Goal: Transaction & Acquisition: Purchase product/service

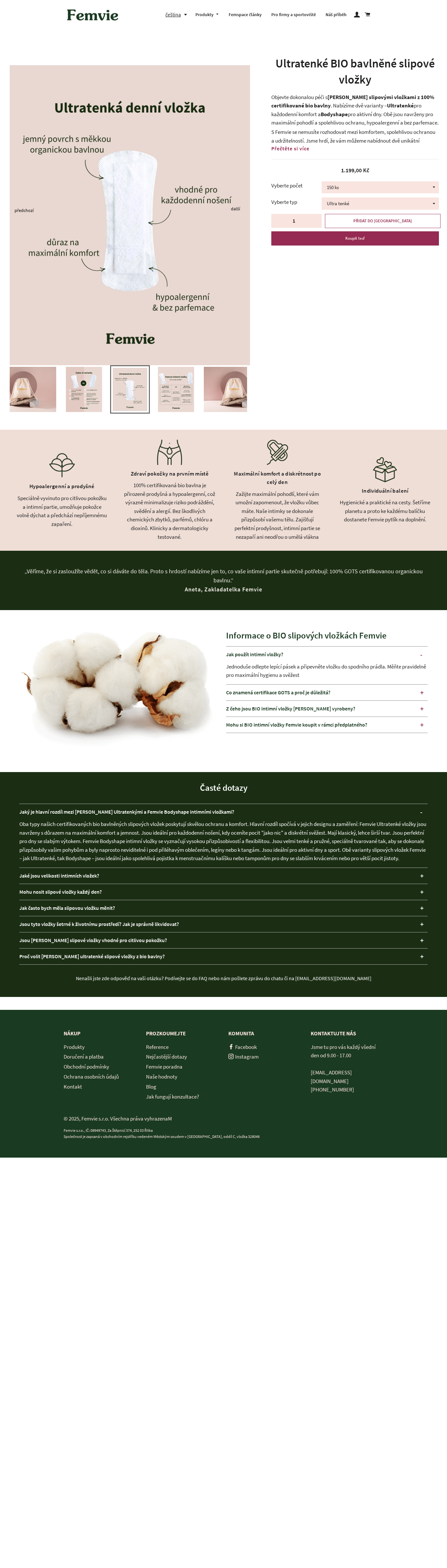
select select "150 ks"
select select "Bodyshape balené ve [PERSON_NAME]"
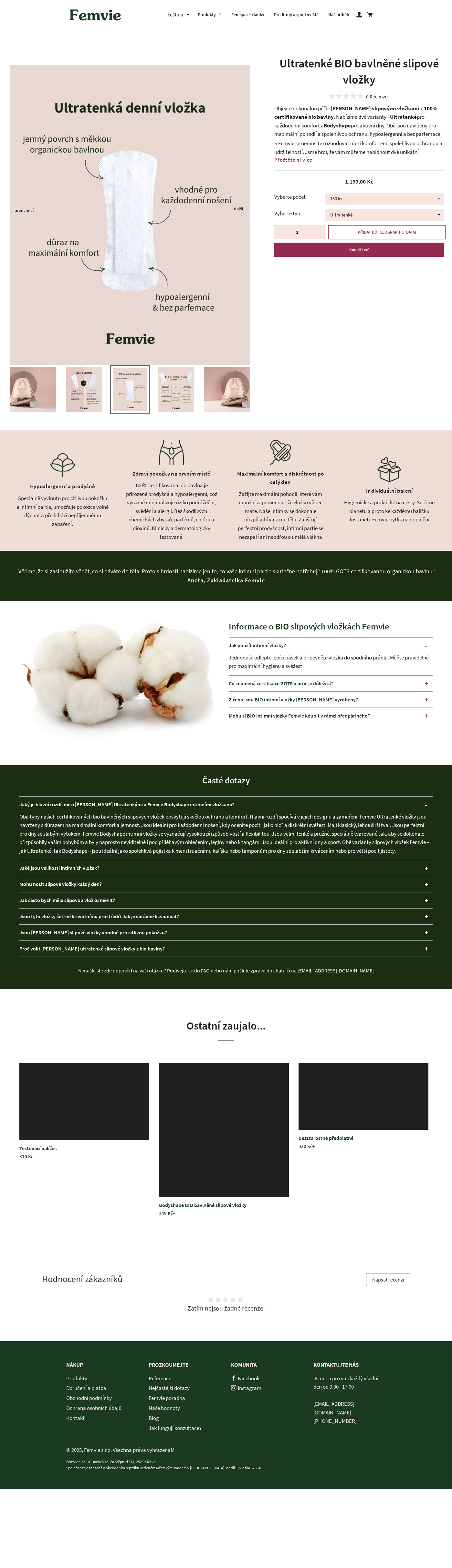
select select "150 ks"
select select "Bodyshape balené ve [PERSON_NAME]"
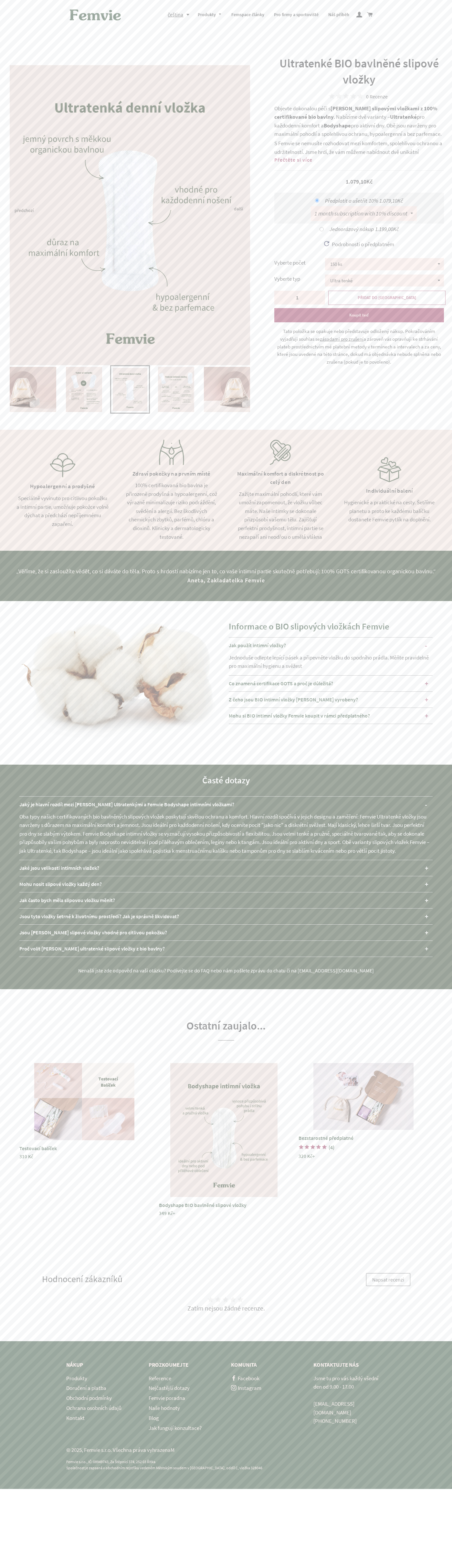
click at [75, 1418] on link "Kontakt" at bounding box center [76, 1418] width 18 height 7
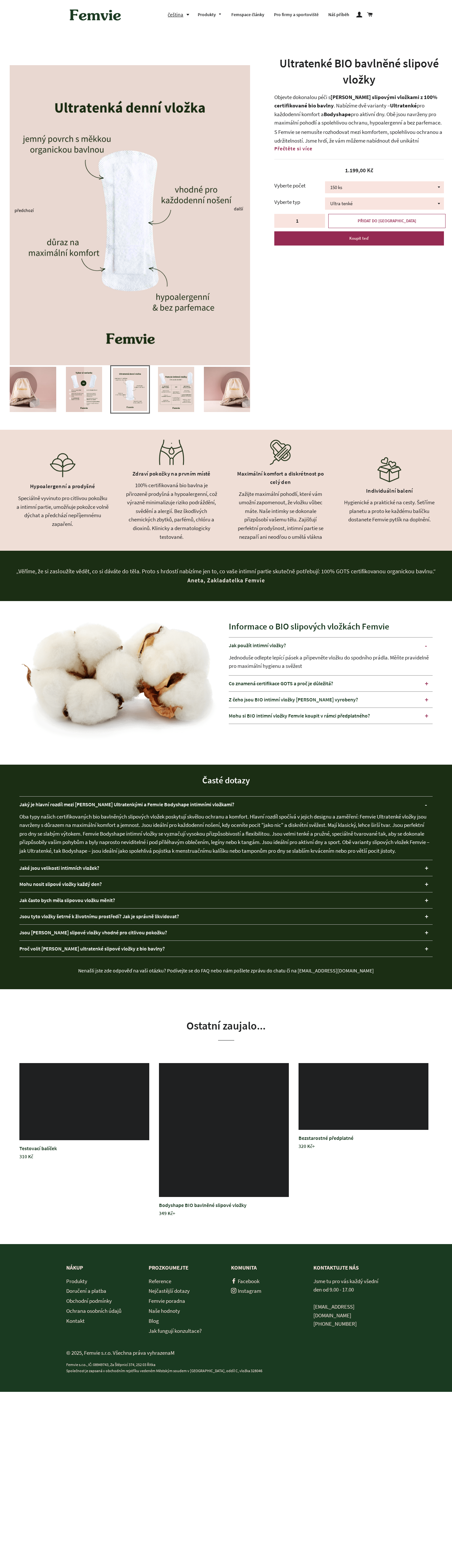
select select "150 ks"
select select "Bodyshape balené ve [PERSON_NAME]"
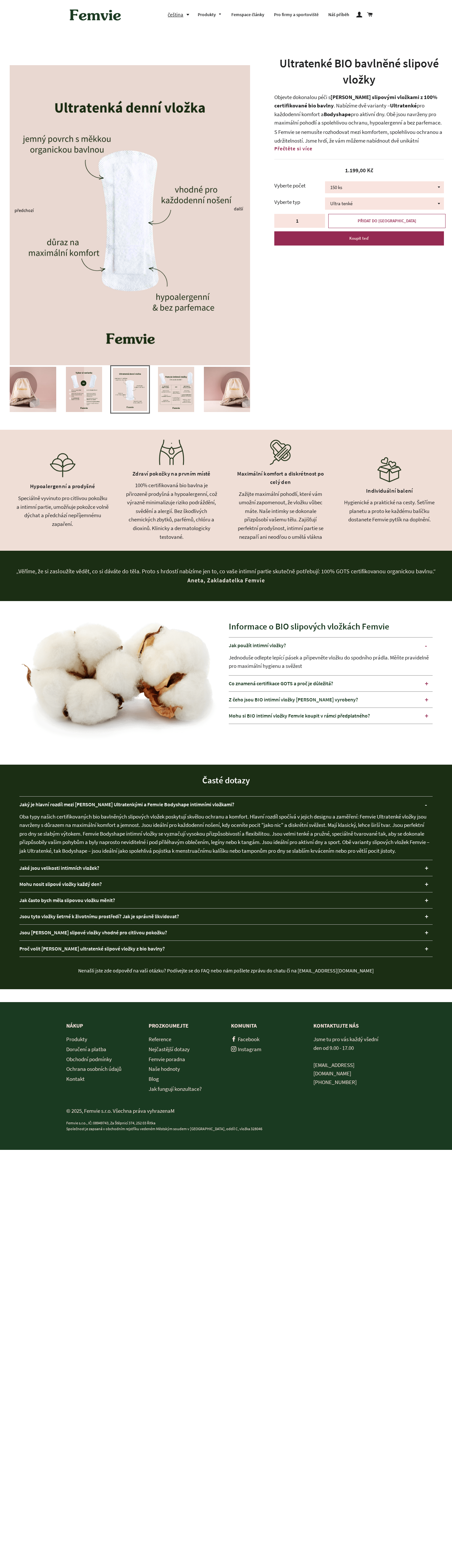
select select "150 ks"
select select "Bodyshape balené ve [PERSON_NAME]"
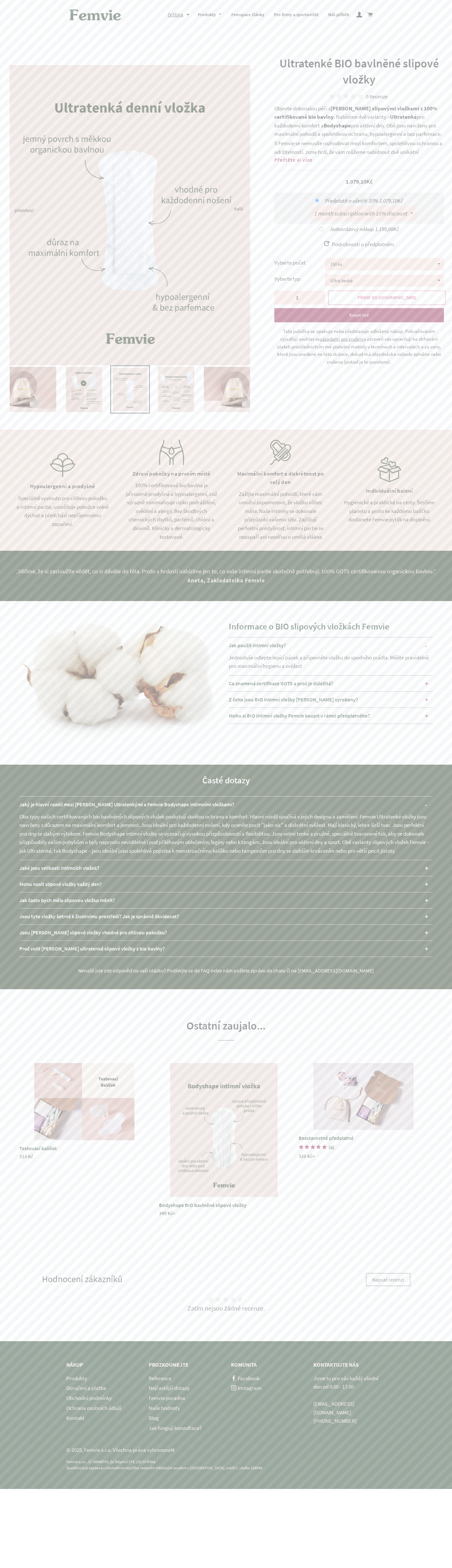
click at [387, 298] on span "PŘIDAT DO KOŠÍKU" at bounding box center [387, 297] width 59 height 6
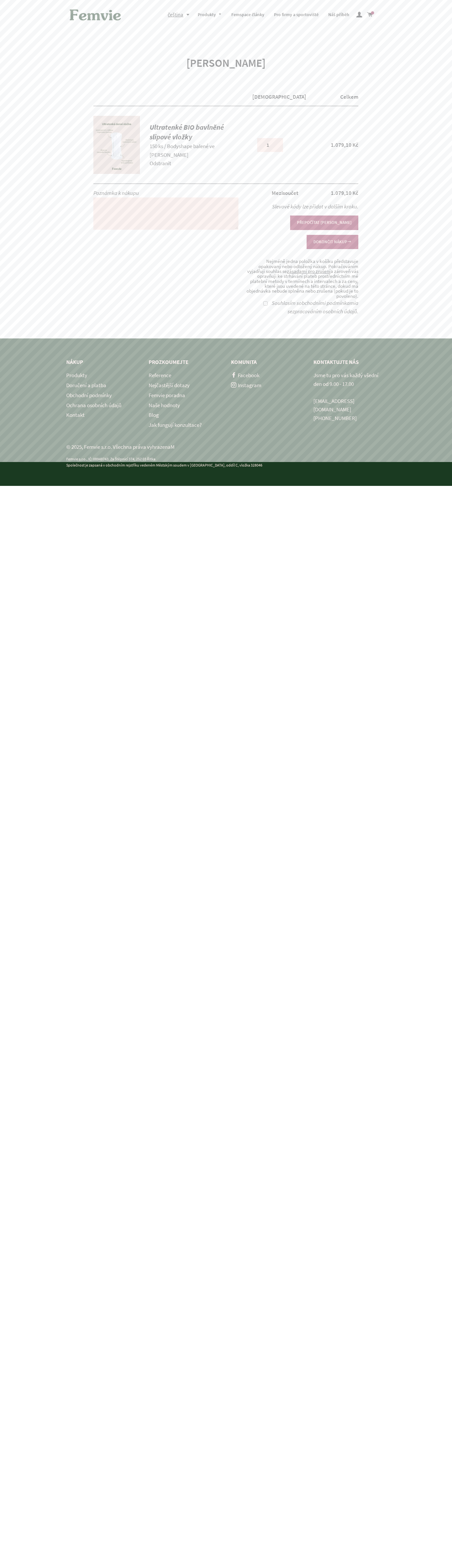
click at [332, 235] on button "DOKONČIT NÁKUP" at bounding box center [333, 242] width 52 height 14
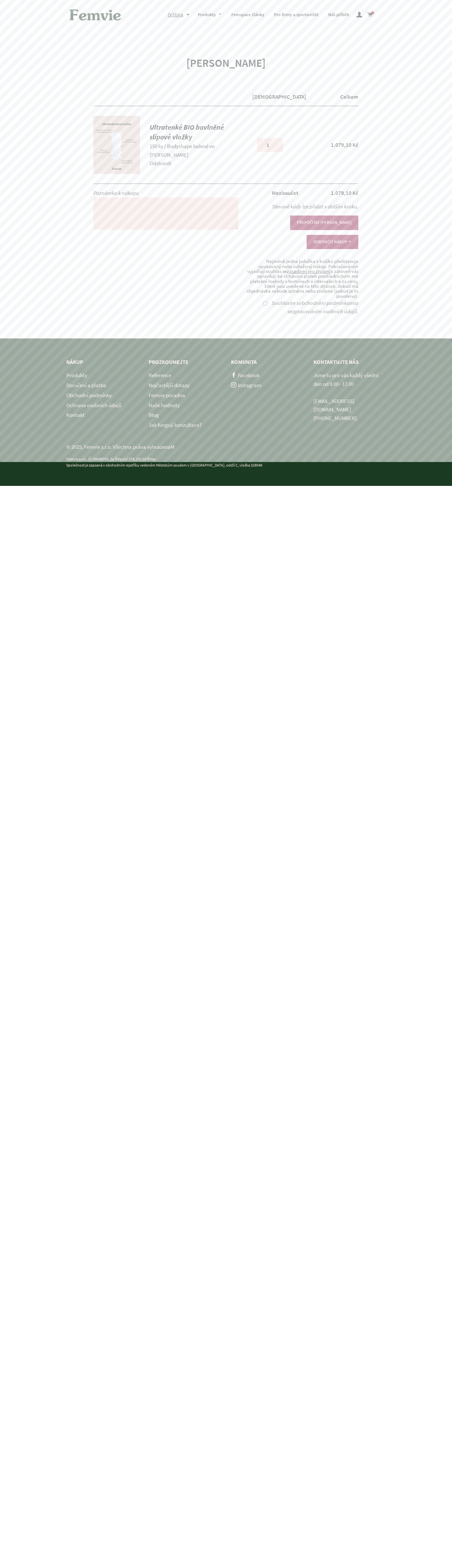
click at [332, 235] on button "DOKONČIT NÁKUP" at bounding box center [333, 242] width 52 height 14
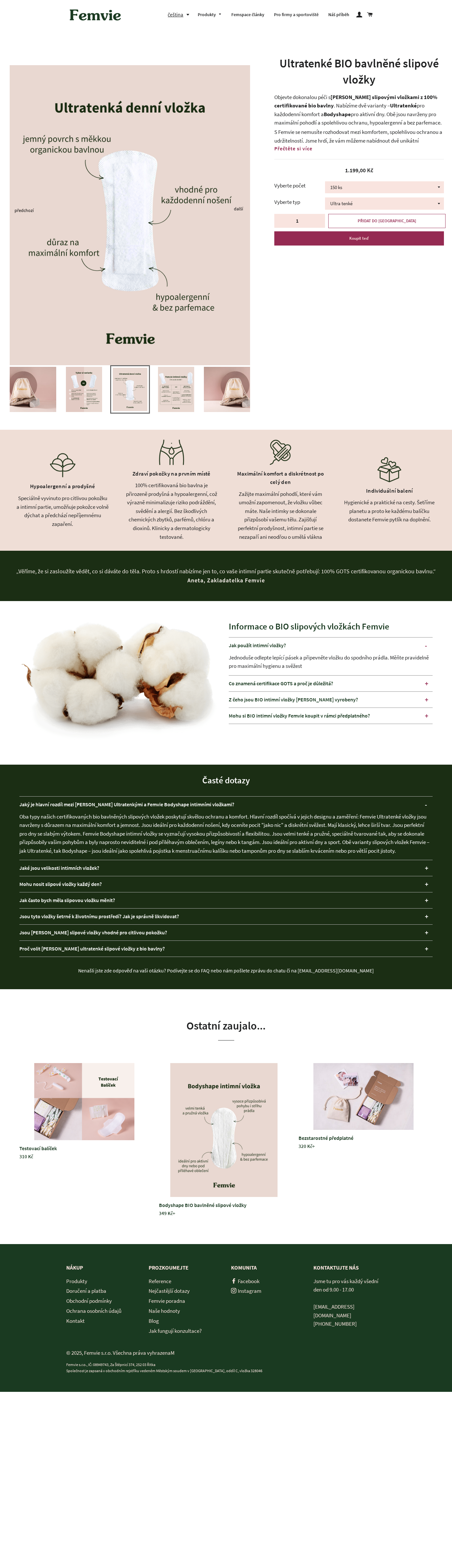
select select "150 ks"
select select "Bodyshape balené ve [PERSON_NAME]"
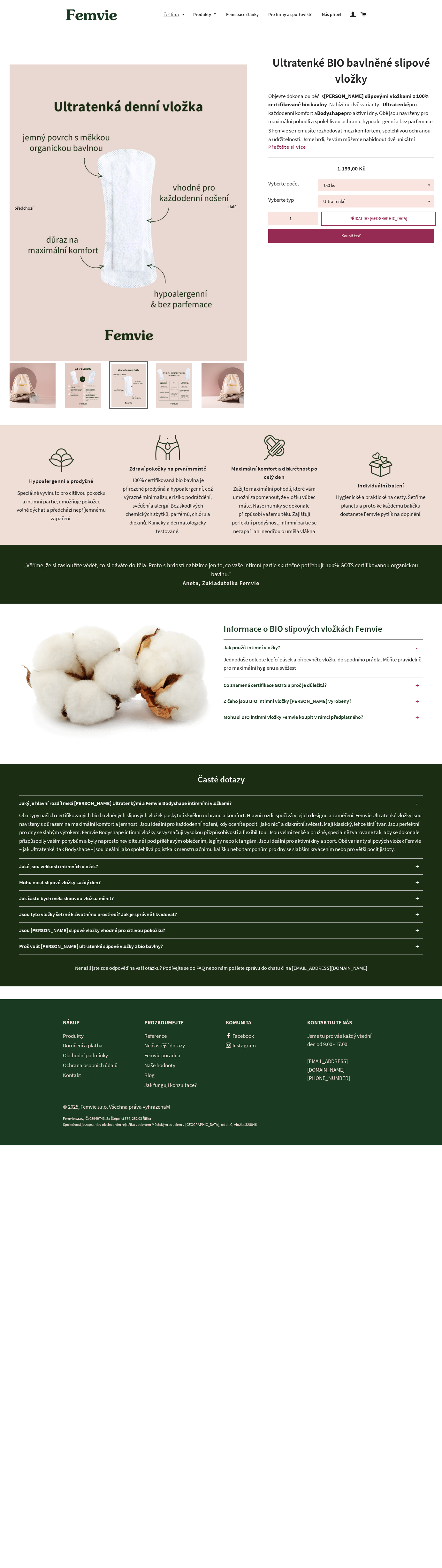
select select "150 ks"
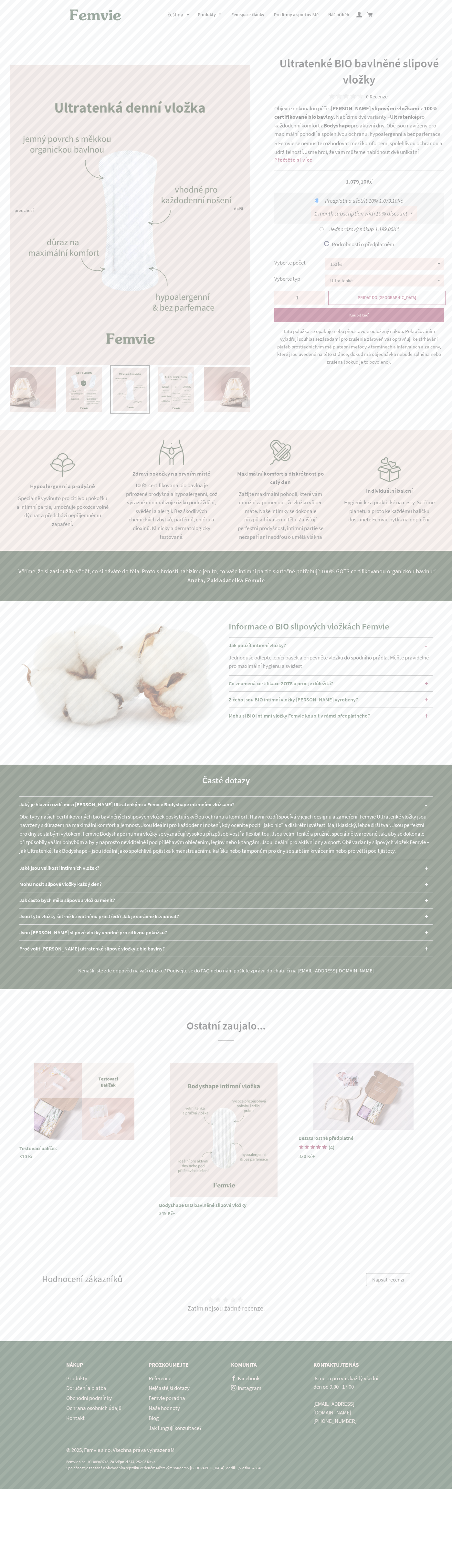
click at [376, 97] on div "0 Recenze" at bounding box center [376, 96] width 22 height 4
click at [293, 160] on span "Přečtěte si více" at bounding box center [293, 159] width 38 height 6
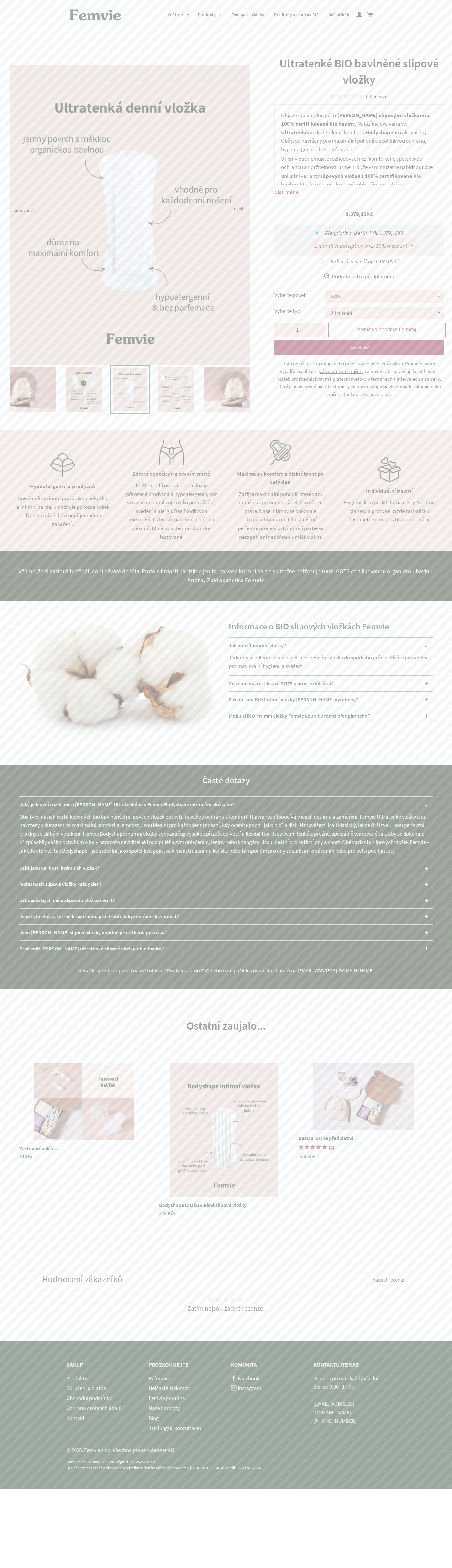
click at [360, 199] on p "Femvie Ultratenké: Ideální pro každodenní nošení, slabý výtok, nebo jako pojist…" at bounding box center [362, 212] width 150 height 26
click at [359, 213] on span "1.079,10Kč" at bounding box center [359, 213] width 27 height 7
select select "Ultra tenké"
click at [387, 330] on span "PŘIDAT DO KOŠÍKU" at bounding box center [387, 330] width 59 height 6
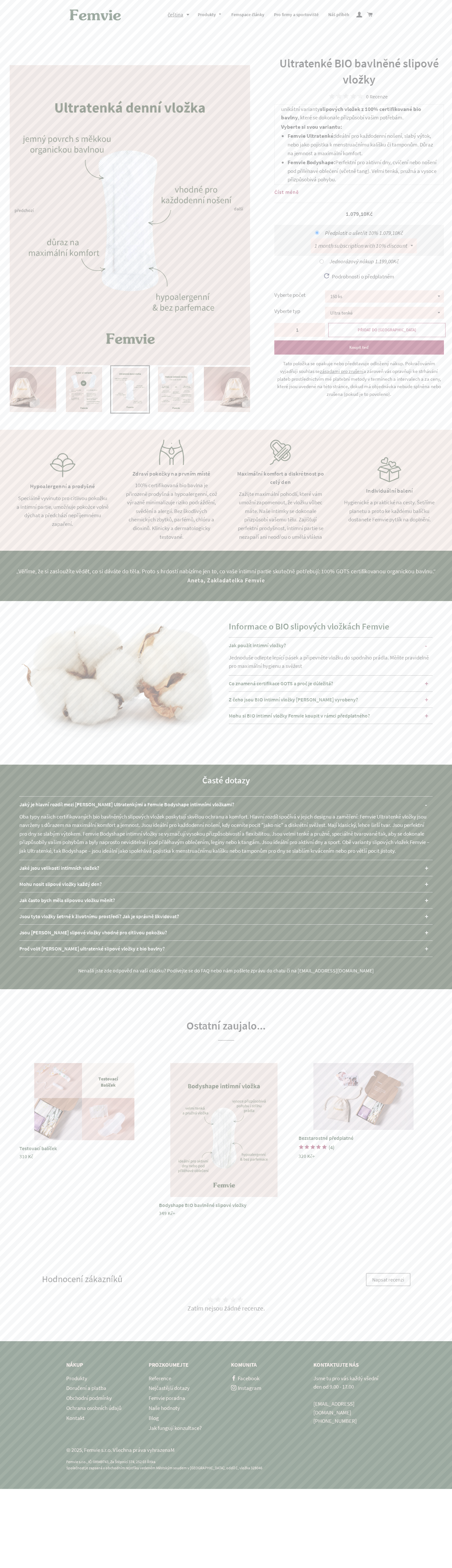
click at [171, 490] on div "100% certifikovaná bio bavlna je přirozeně prodyšná a hypoalergenní, což výrazn…" at bounding box center [171, 511] width 93 height 60
click at [387, 330] on span "PŘIDAT DO KOŠÍKU" at bounding box center [387, 330] width 59 height 6
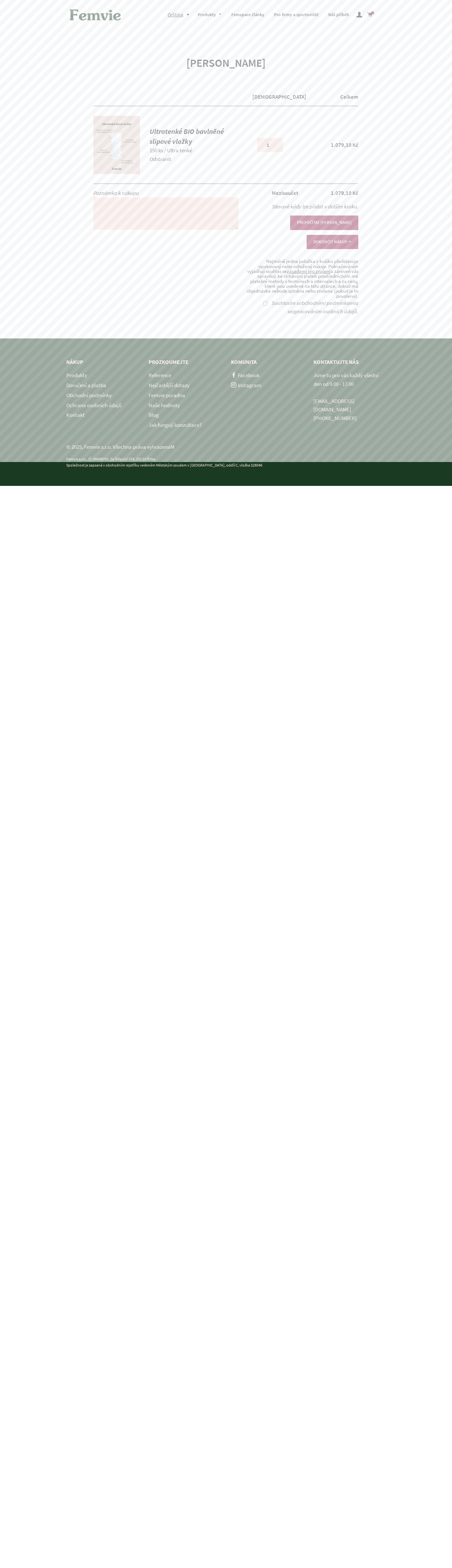
click at [332, 235] on button "DOKONČIT NÁKUP" at bounding box center [333, 242] width 52 height 14
click at [371, 15] on span at bounding box center [369, 15] width 6 height 9
click at [332, 235] on button "DOKONČIT NÁKUP" at bounding box center [333, 242] width 52 height 14
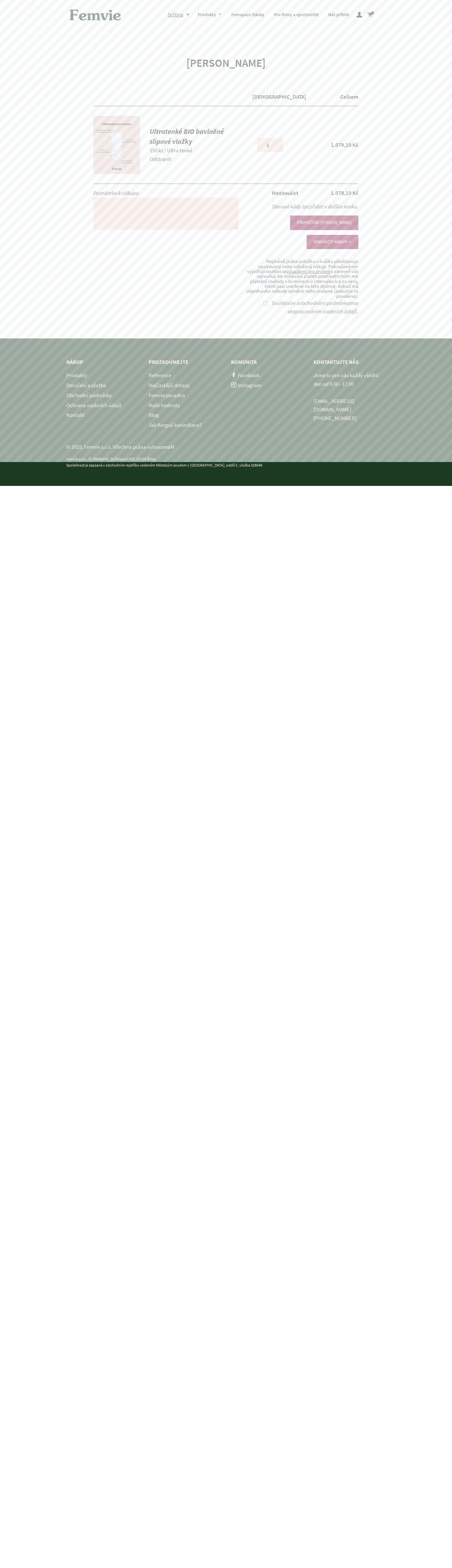
click at [332, 235] on button "DOKONČIT NÁKUP" at bounding box center [333, 242] width 52 height 14
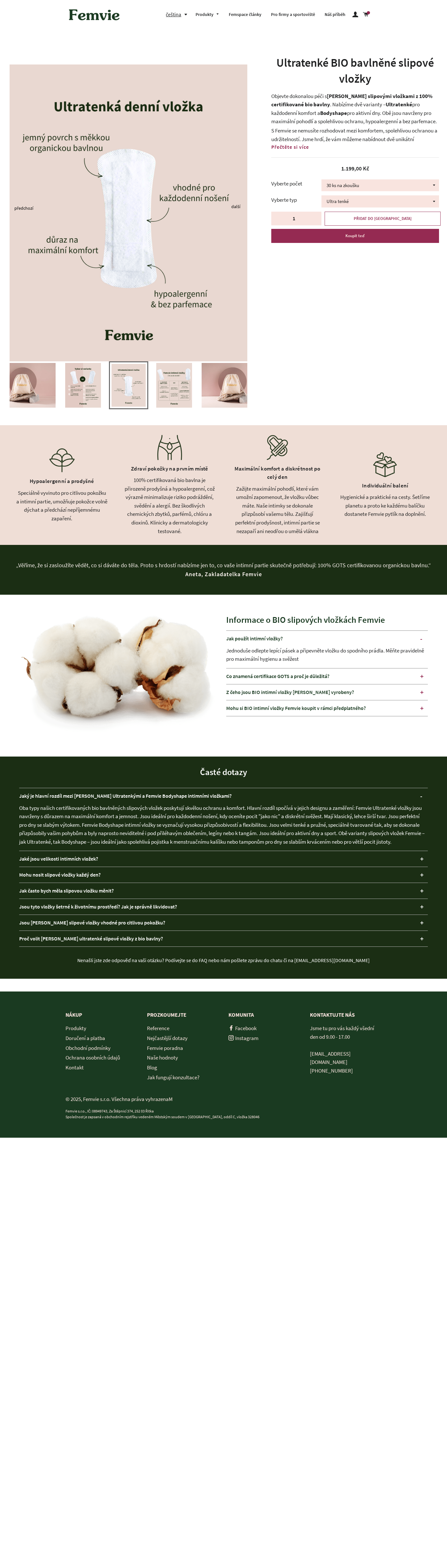
select select "150 ks"
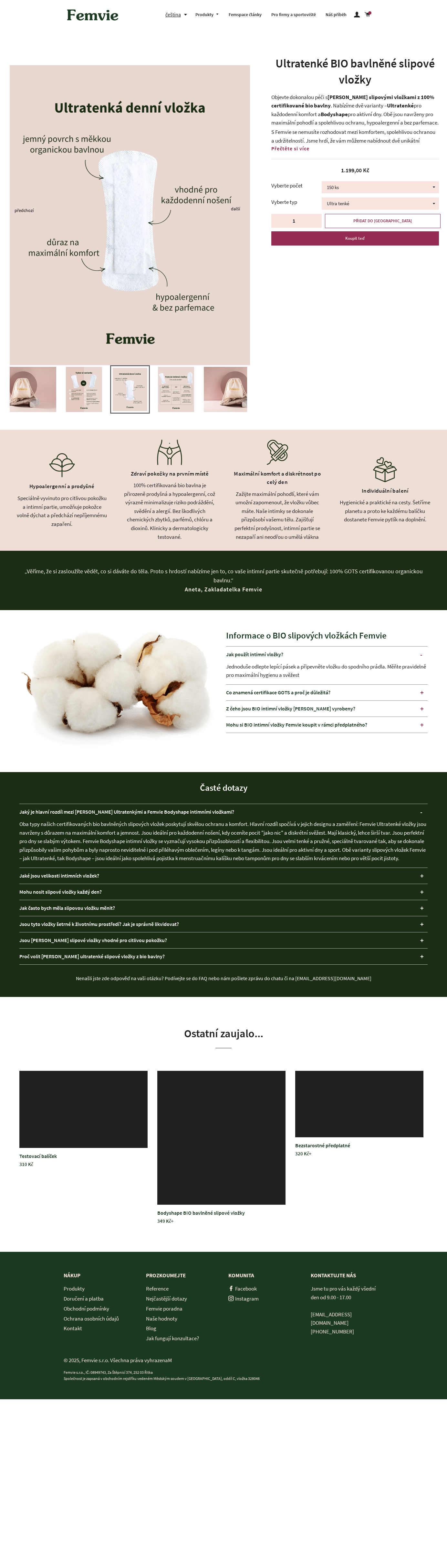
select select "150 ks"
select select "Bodyshape balené ve [PERSON_NAME]"
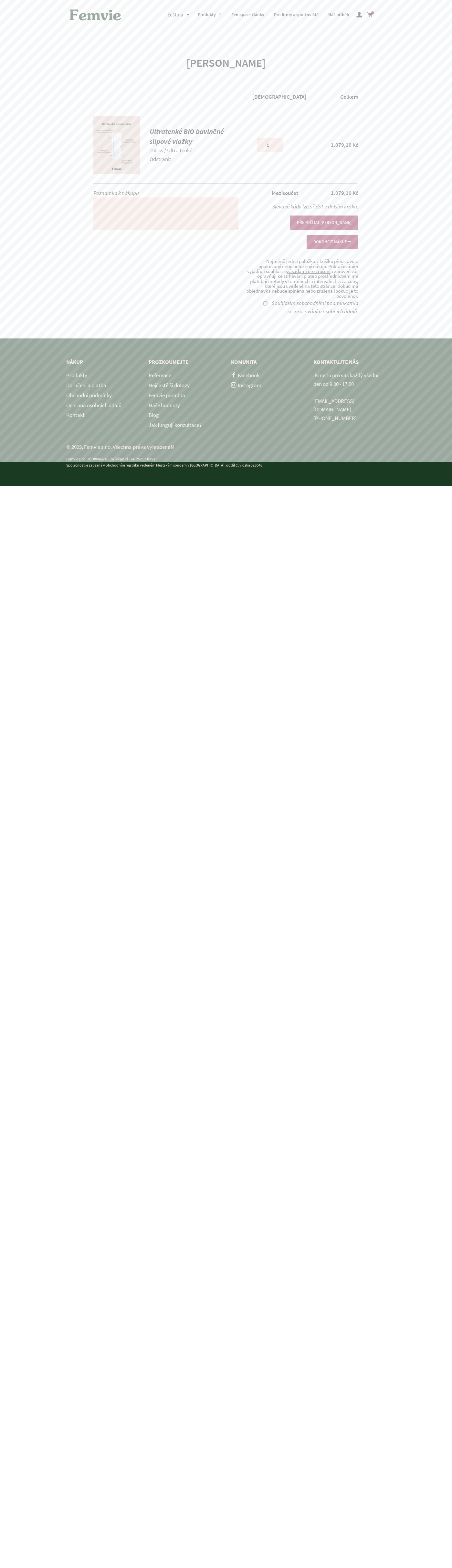
click at [161, 159] on link "Odstranit" at bounding box center [160, 159] width 22 height 7
